Goal: Communication & Community: Answer question/provide support

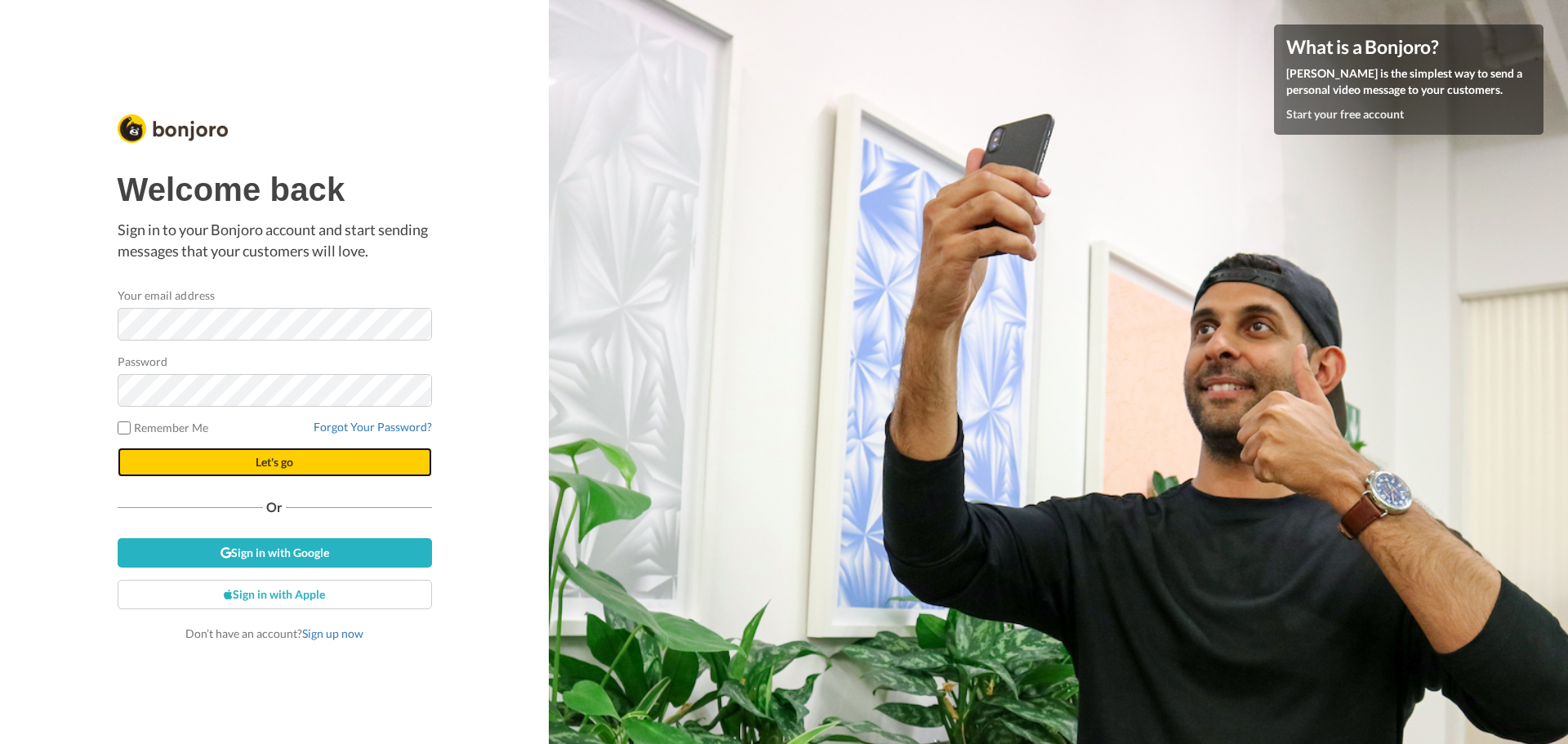
click at [281, 462] on span "Let's go" at bounding box center [275, 461] width 38 height 14
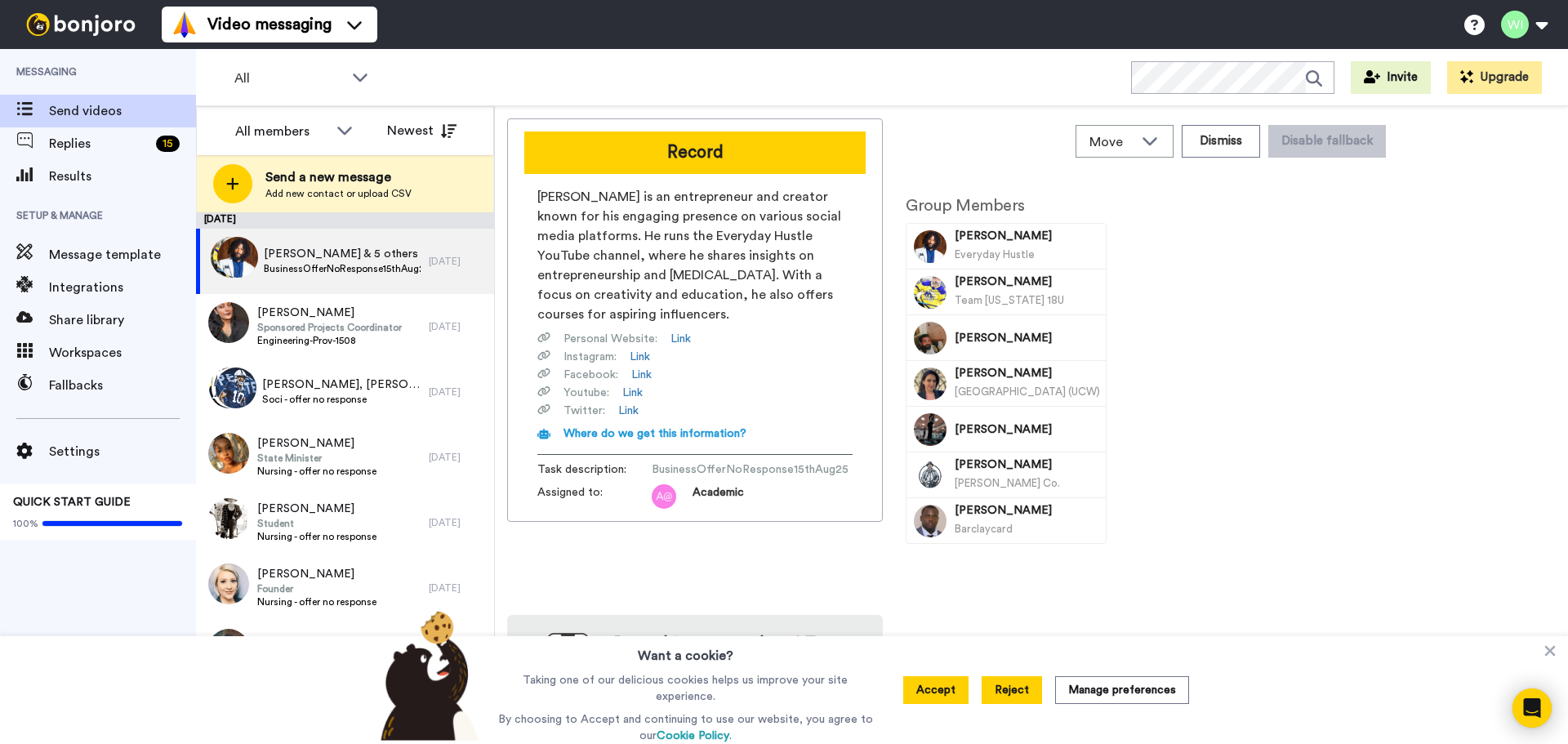
click at [999, 683] on button "Reject" at bounding box center [1011, 690] width 61 height 28
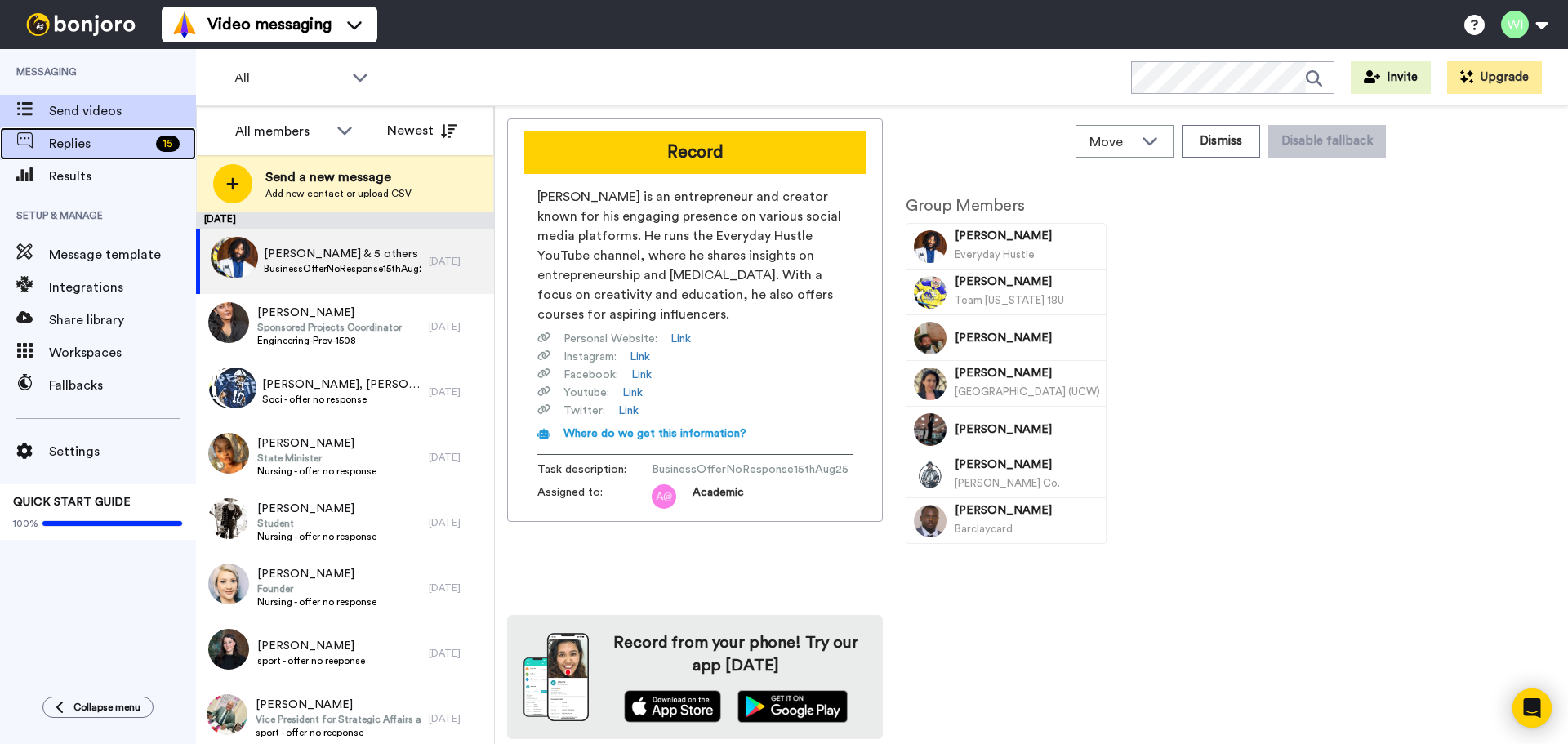
click at [89, 149] on span "Replies" at bounding box center [99, 143] width 101 height 20
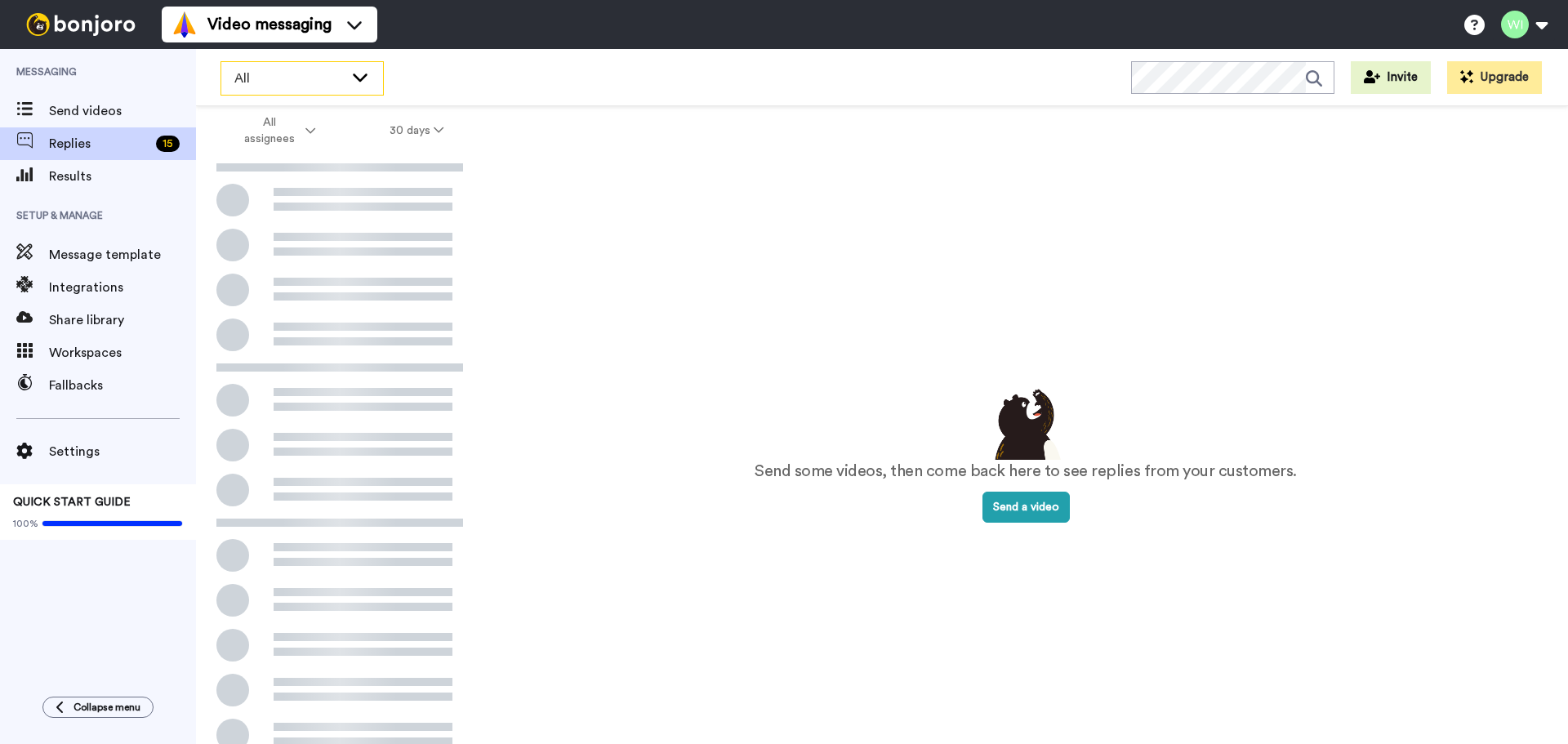
click at [329, 78] on span "All" at bounding box center [289, 79] width 109 height 20
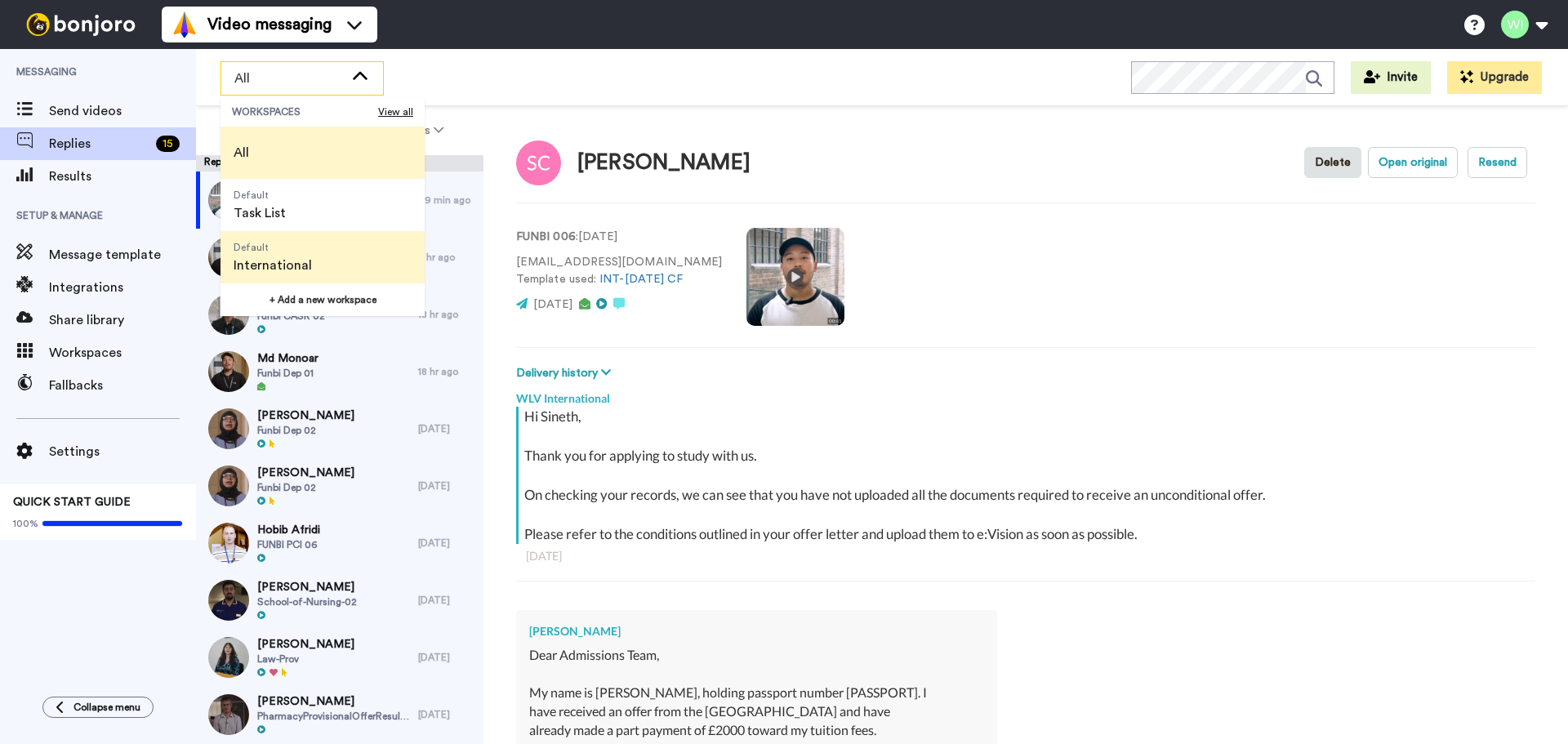
click at [276, 253] on span "Default" at bounding box center [273, 247] width 79 height 13
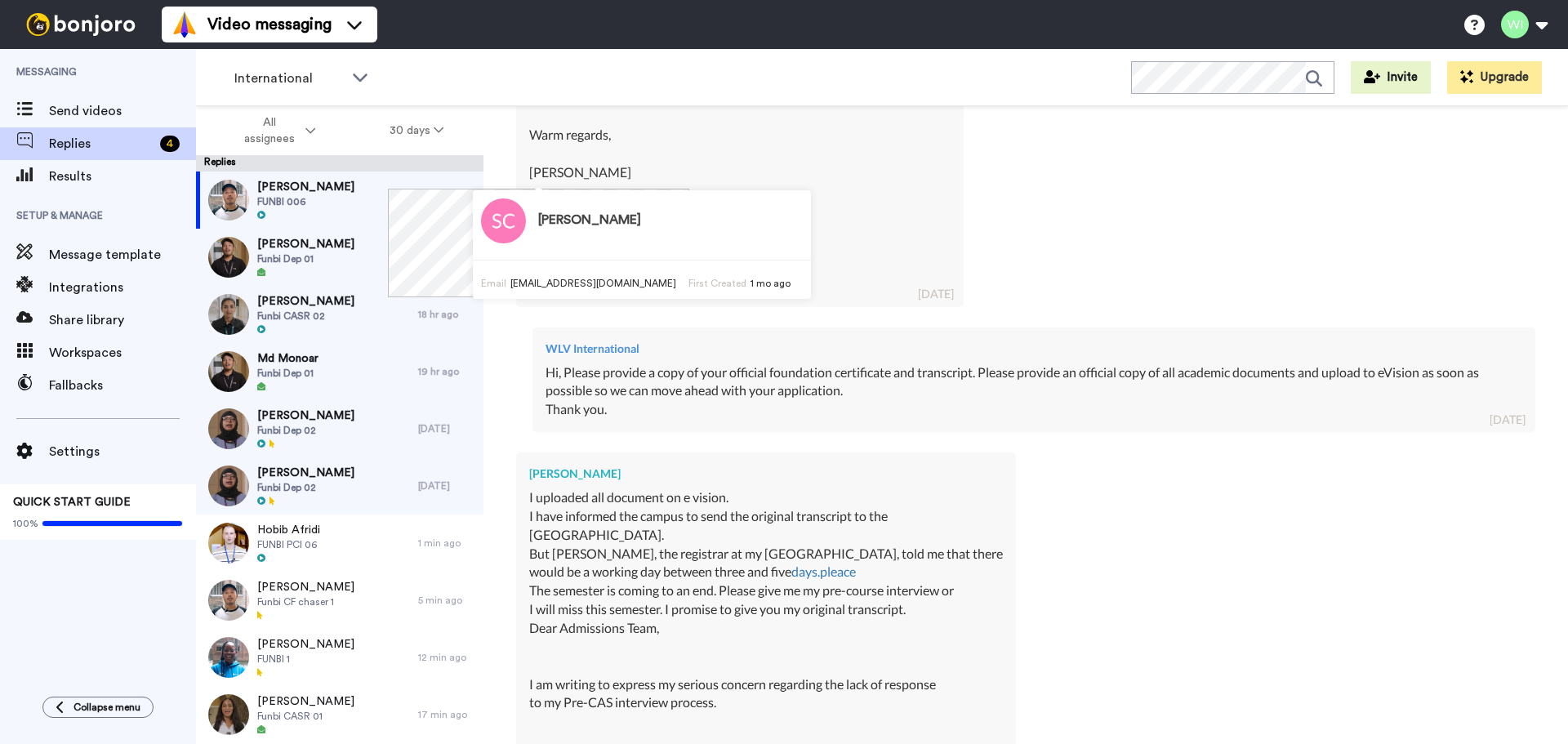
scroll to position [2449, 0]
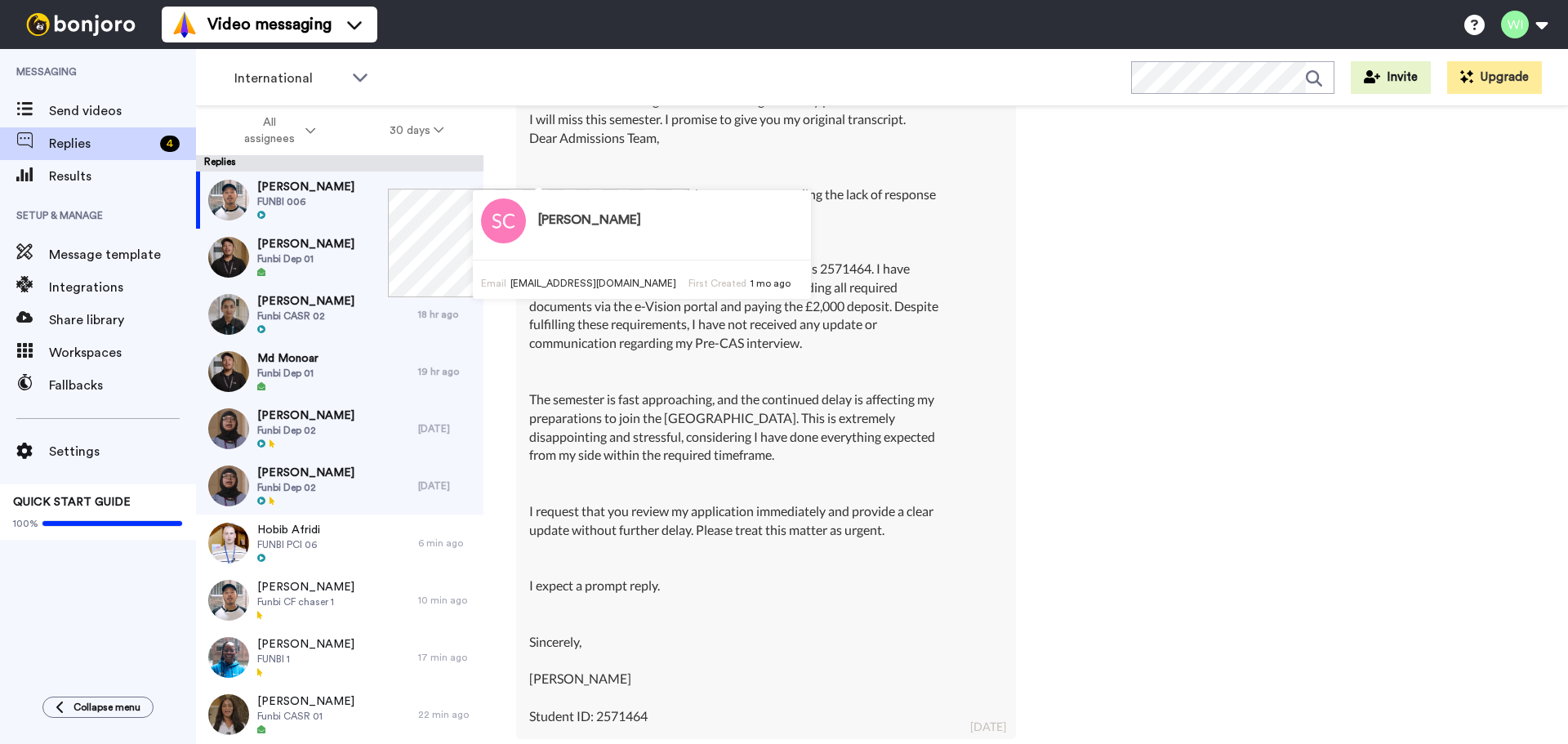
type textarea "x"
